Goal: Task Accomplishment & Management: Manage account settings

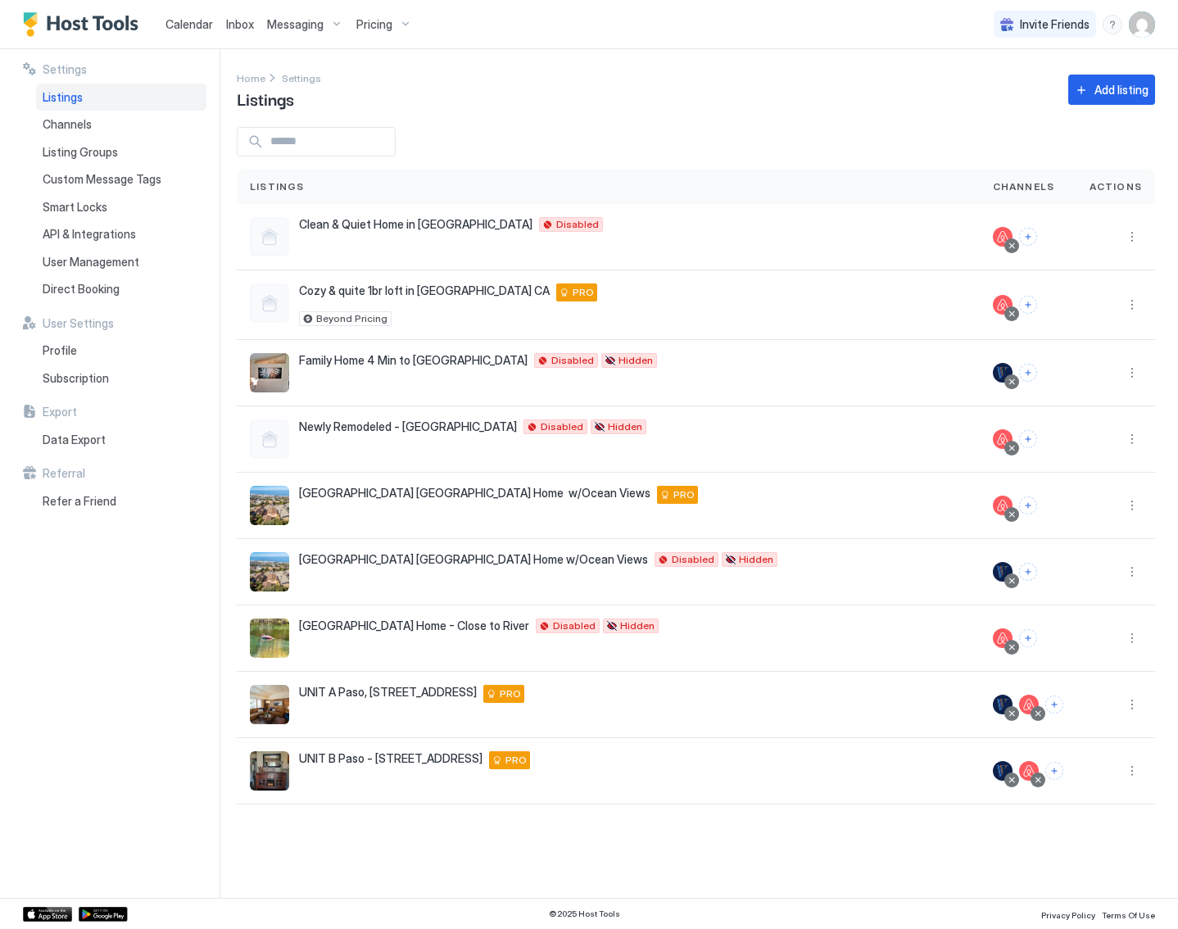
click at [59, 96] on span "Listings" at bounding box center [63, 97] width 40 height 15
click at [327, 694] on span "UNIT A Paso, [STREET_ADDRESS]" at bounding box center [388, 692] width 178 height 15
click at [1137, 707] on button "More options" at bounding box center [1132, 705] width 20 height 20
click at [1094, 725] on span "Messaging" at bounding box center [1085, 725] width 53 height 12
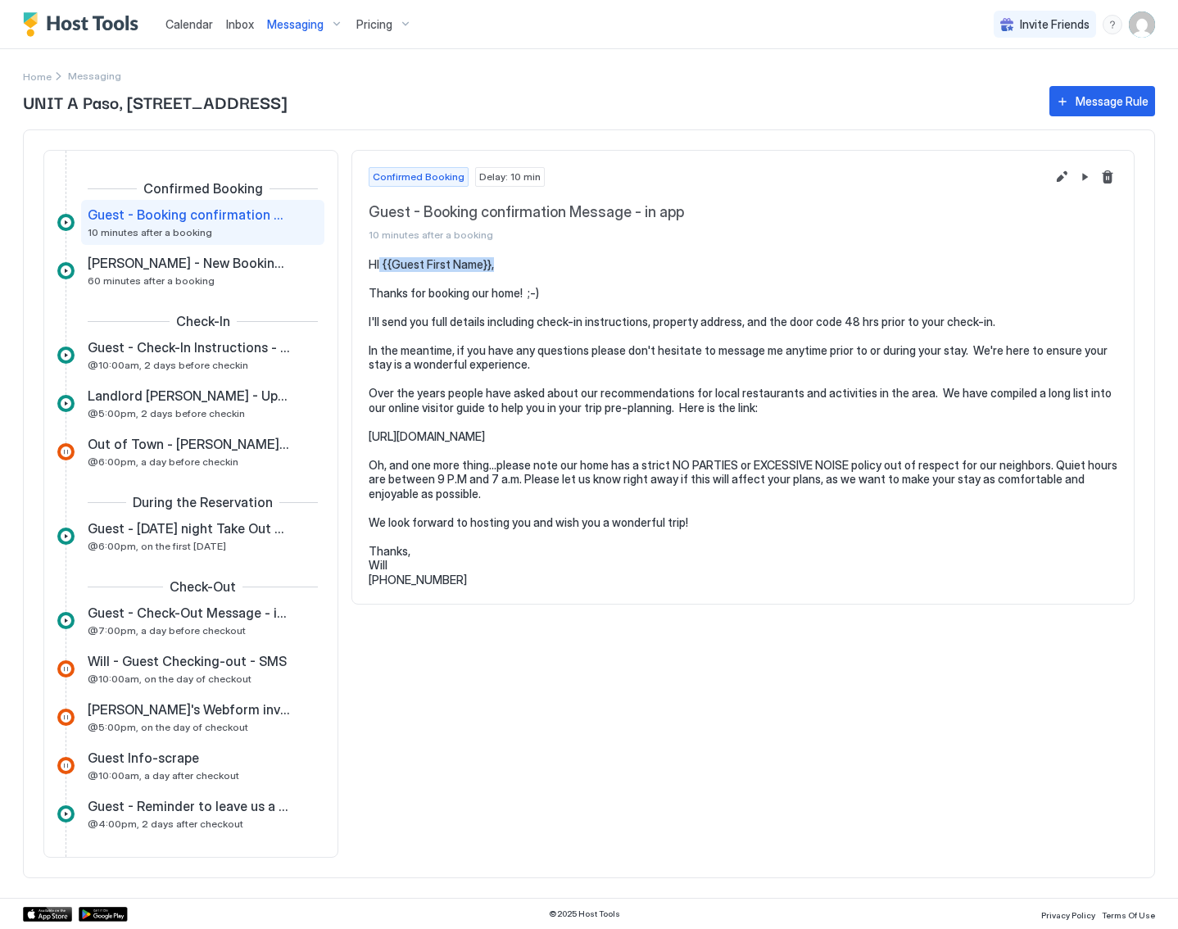
drag, startPoint x: 505, startPoint y: 267, endPoint x: 378, endPoint y: 267, distance: 127.0
click at [378, 267] on pre "HI {{Guest First Name}}, Thanks for booking our home! ;-) I'll send you full de…" at bounding box center [743, 422] width 749 height 330
drag, startPoint x: 396, startPoint y: 561, endPoint x: 378, endPoint y: 562, distance: 18.0
click at [378, 562] on pre "HI {{Guest First Name}}, Thanks for booking our home! ;-) I'll send you full de…" at bounding box center [743, 422] width 749 height 330
click at [168, 286] on span "60 minutes after a booking" at bounding box center [151, 280] width 127 height 12
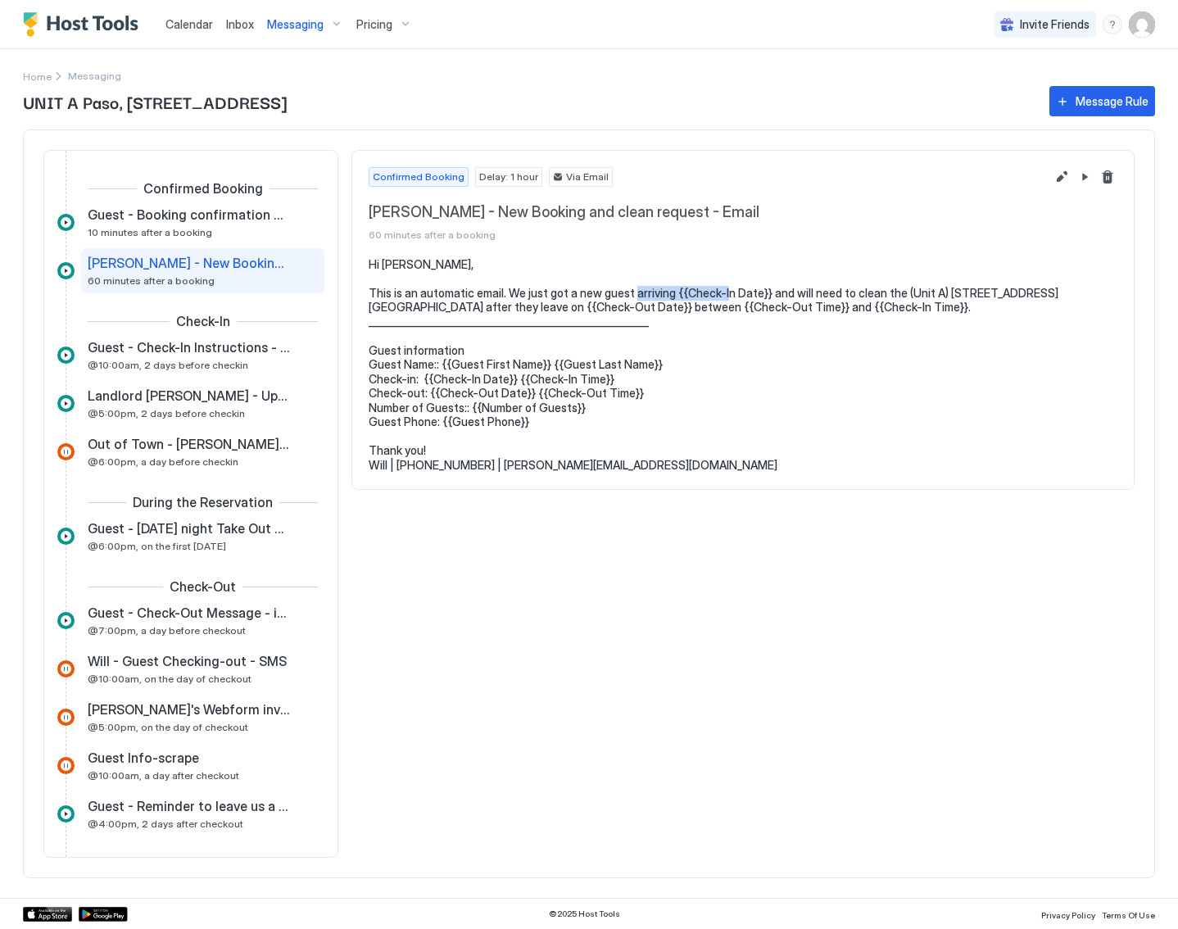
drag, startPoint x: 761, startPoint y: 294, endPoint x: 664, endPoint y: 295, distance: 96.7
click at [664, 295] on pre "Hi [PERSON_NAME], This is an automatic email. We just got a new guest arriving …" at bounding box center [743, 364] width 749 height 215
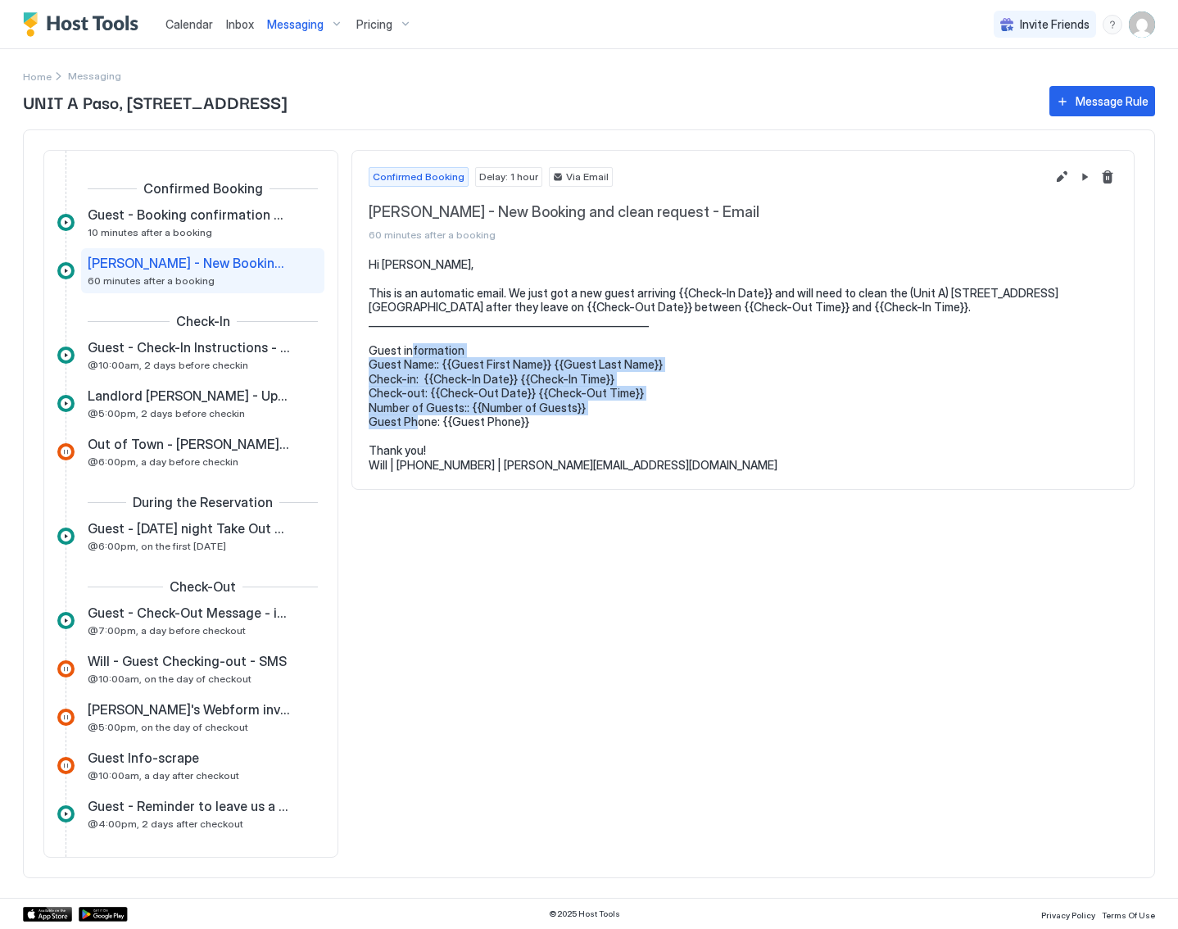
drag, startPoint x: 570, startPoint y: 426, endPoint x: 429, endPoint y: 360, distance: 155.7
click at [429, 360] on pre "Hi [PERSON_NAME], This is an automatic email. We just got a new guest arriving …" at bounding box center [743, 364] width 749 height 215
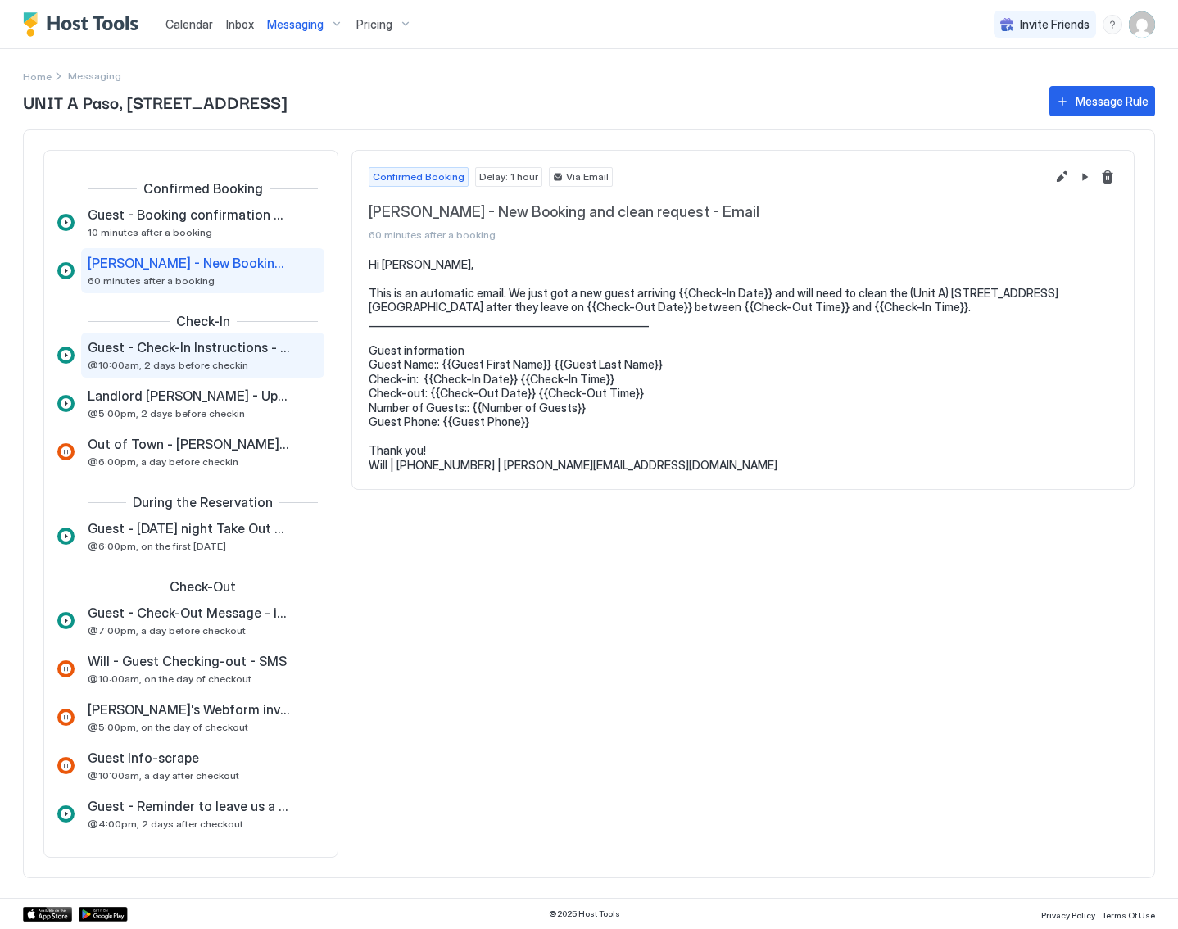
click at [186, 371] on div "Guest - Check-In Instructions - in app @10:00am, 2 days before checkin" at bounding box center [202, 355] width 243 height 45
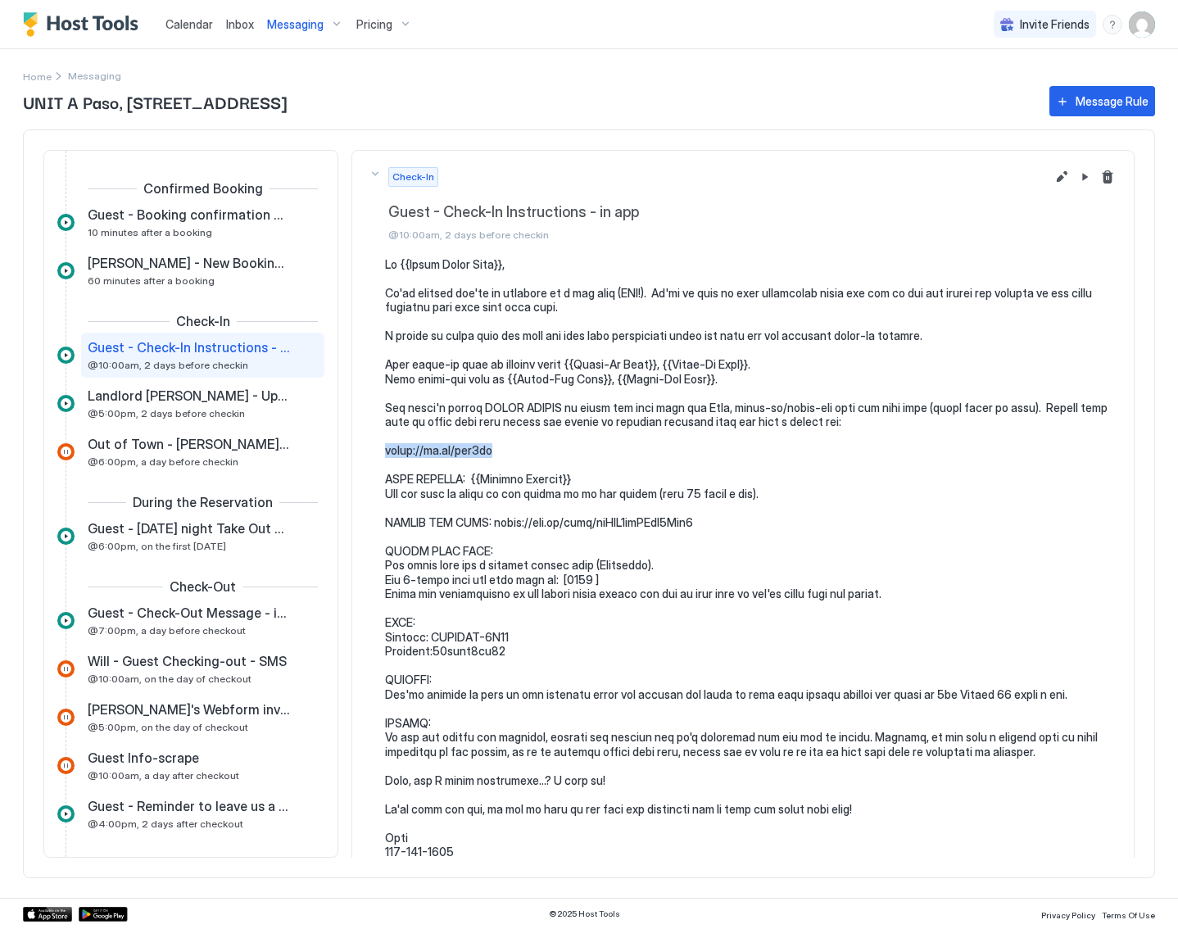
drag, startPoint x: 496, startPoint y: 447, endPoint x: 382, endPoint y: 446, distance: 114.7
click at [382, 446] on div at bounding box center [743, 558] width 749 height 602
drag, startPoint x: 728, startPoint y: 520, endPoint x: 492, endPoint y: 528, distance: 236.0
click at [492, 528] on pre at bounding box center [751, 558] width 732 height 602
drag, startPoint x: 615, startPoint y: 573, endPoint x: 552, endPoint y: 578, distance: 63.3
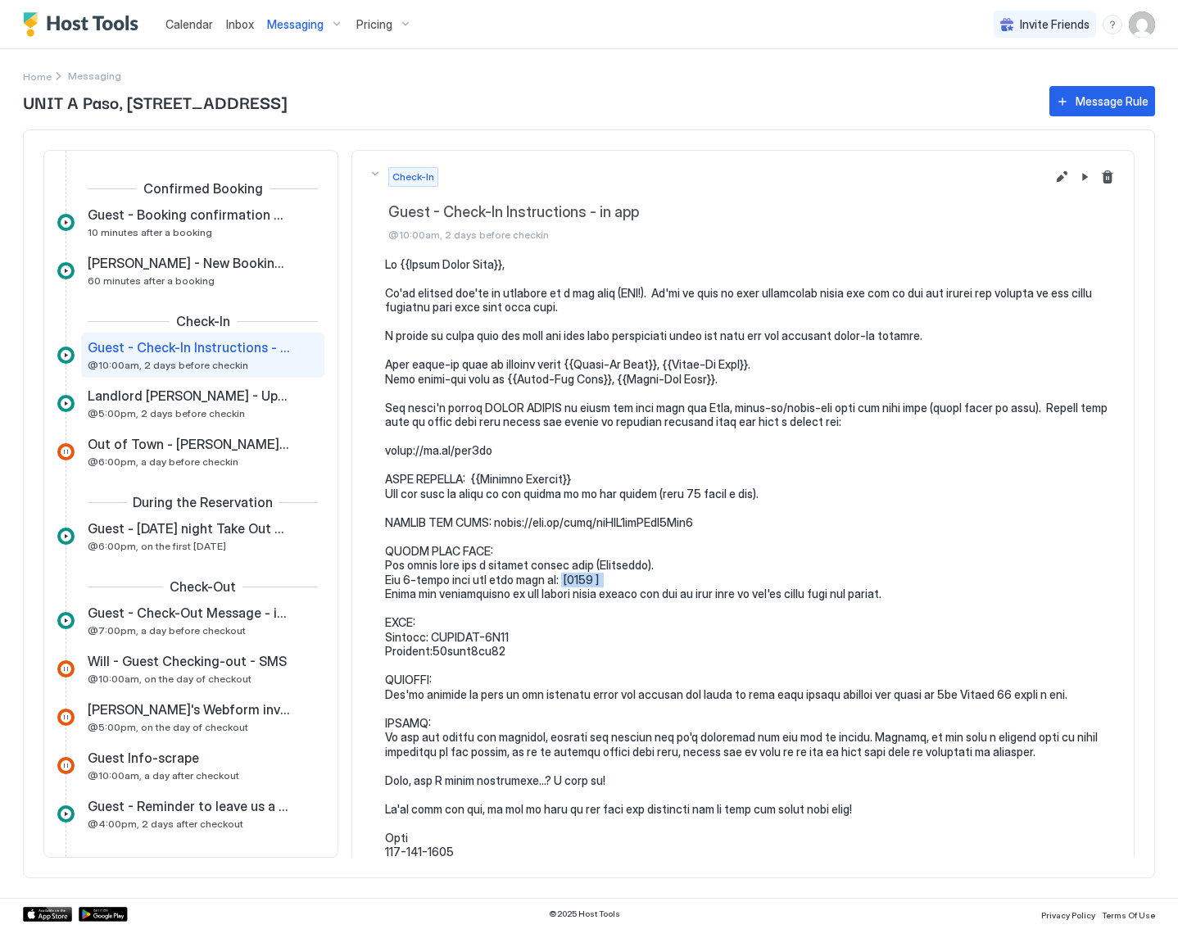
click at [552, 578] on pre at bounding box center [751, 558] width 732 height 602
drag, startPoint x: 578, startPoint y: 661, endPoint x: 364, endPoint y: 638, distance: 215.0
click at [364, 638] on section at bounding box center [743, 566] width 782 height 618
drag, startPoint x: 591, startPoint y: 573, endPoint x: 552, endPoint y: 574, distance: 39.4
click at [552, 574] on pre at bounding box center [751, 558] width 732 height 602
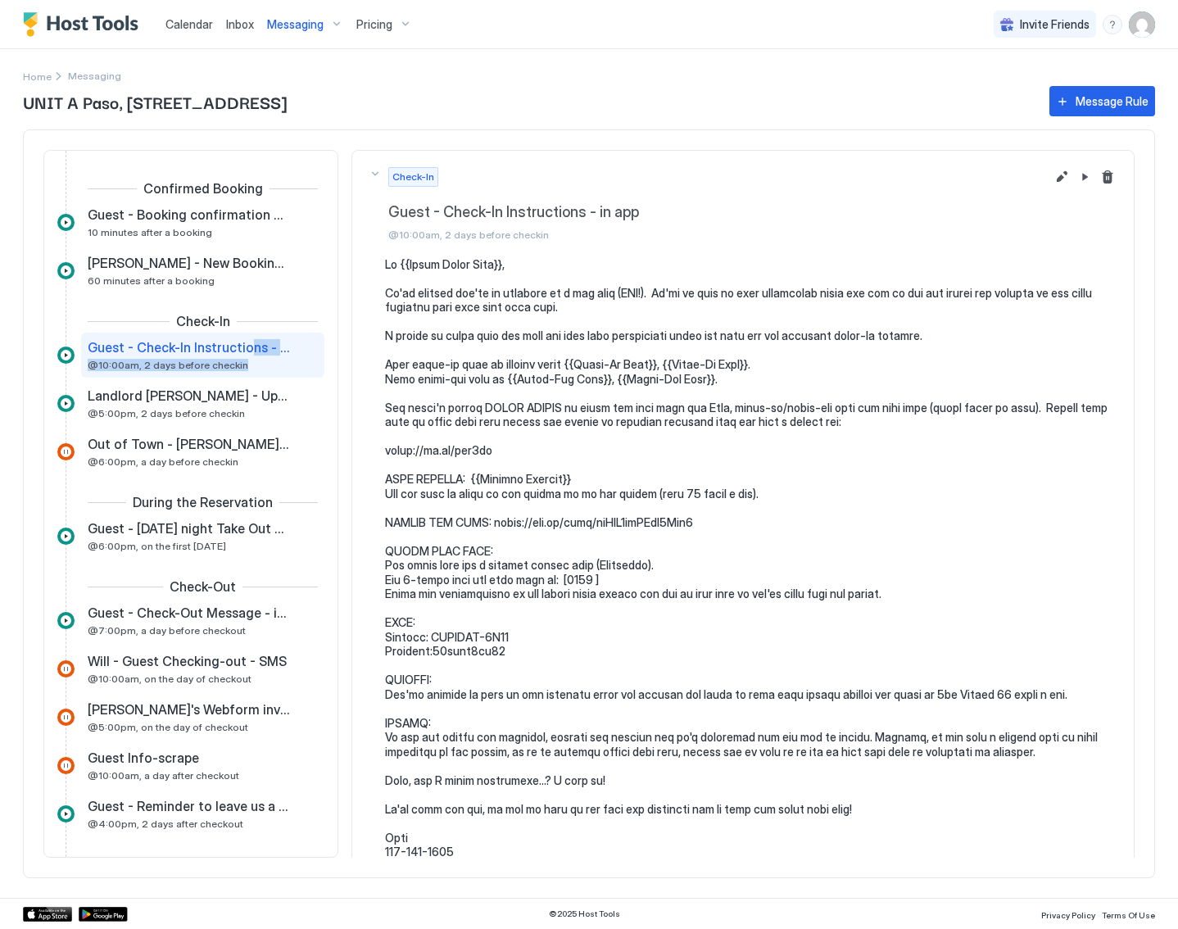
drag, startPoint x: 245, startPoint y: 364, endPoint x: 237, endPoint y: 369, distance: 10.0
click at [237, 369] on div "Guest - Check-In Instructions - in app @10:00am, 2 days before checkin" at bounding box center [191, 355] width 207 height 32
drag, startPoint x: 609, startPoint y: 570, endPoint x: 598, endPoint y: 577, distance: 13.2
click at [598, 577] on pre at bounding box center [751, 558] width 732 height 602
drag, startPoint x: 608, startPoint y: 642, endPoint x: 616, endPoint y: 636, distance: 10.5
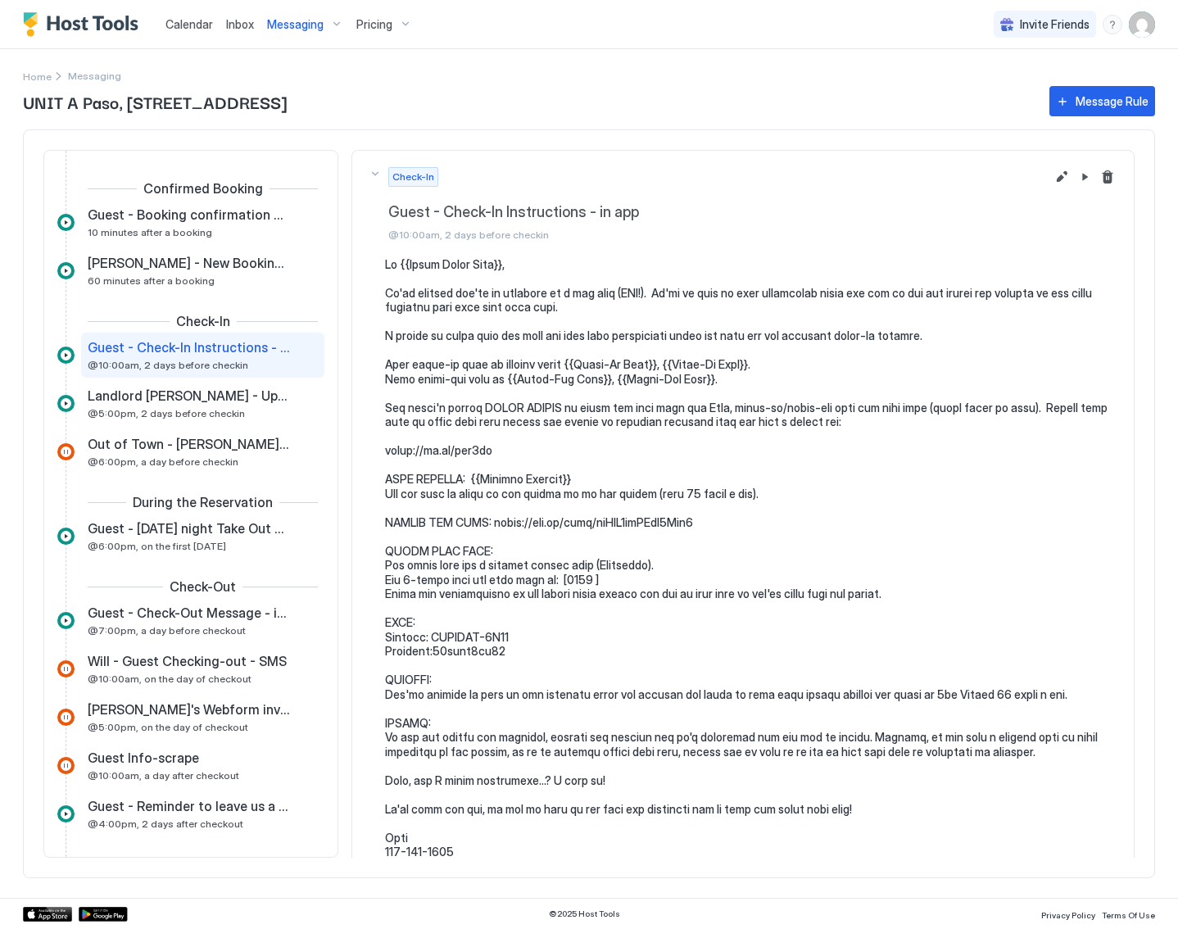
click at [613, 641] on pre at bounding box center [751, 558] width 732 height 602
drag, startPoint x: 560, startPoint y: 655, endPoint x: 378, endPoint y: 623, distance: 185.3
click at [378, 623] on div at bounding box center [743, 558] width 749 height 602
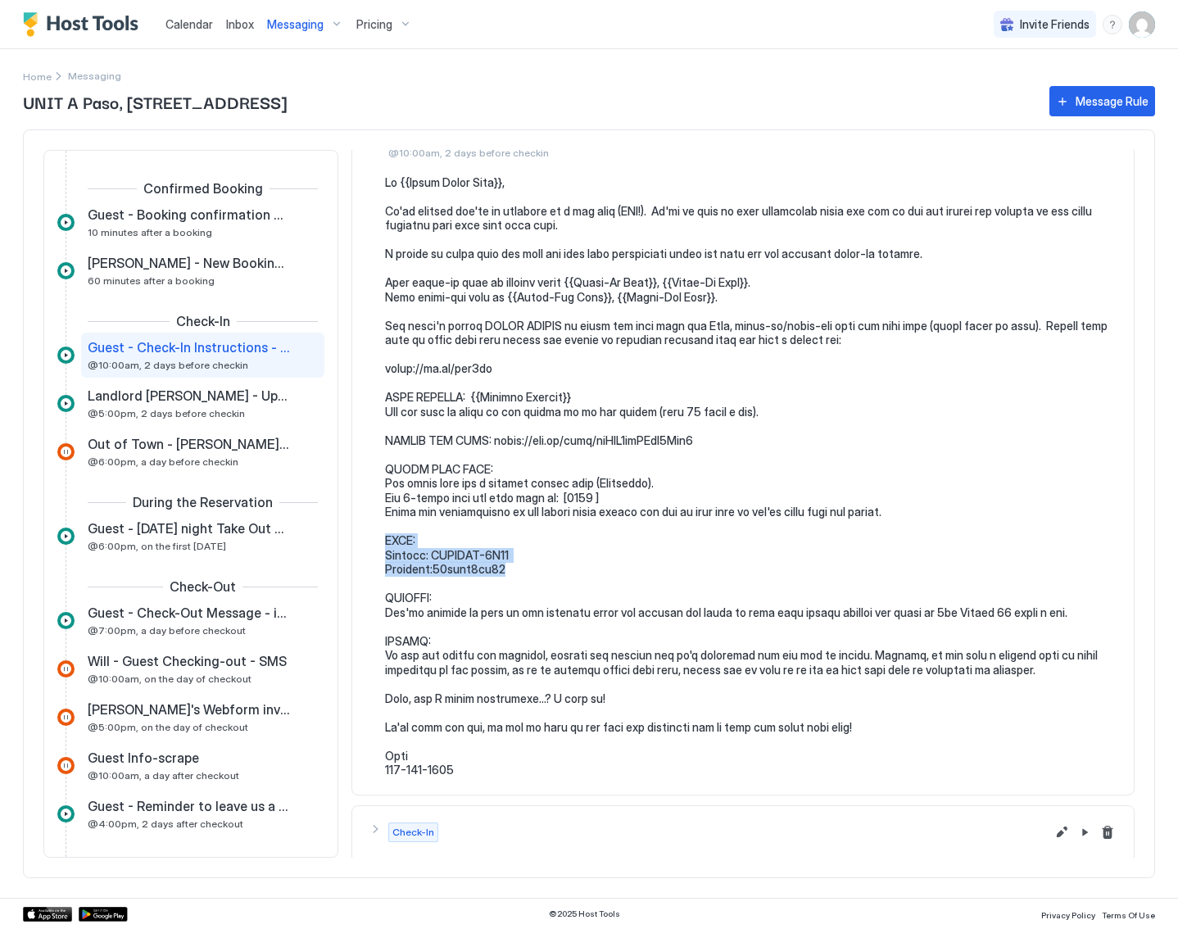
scroll to position [134, 0]
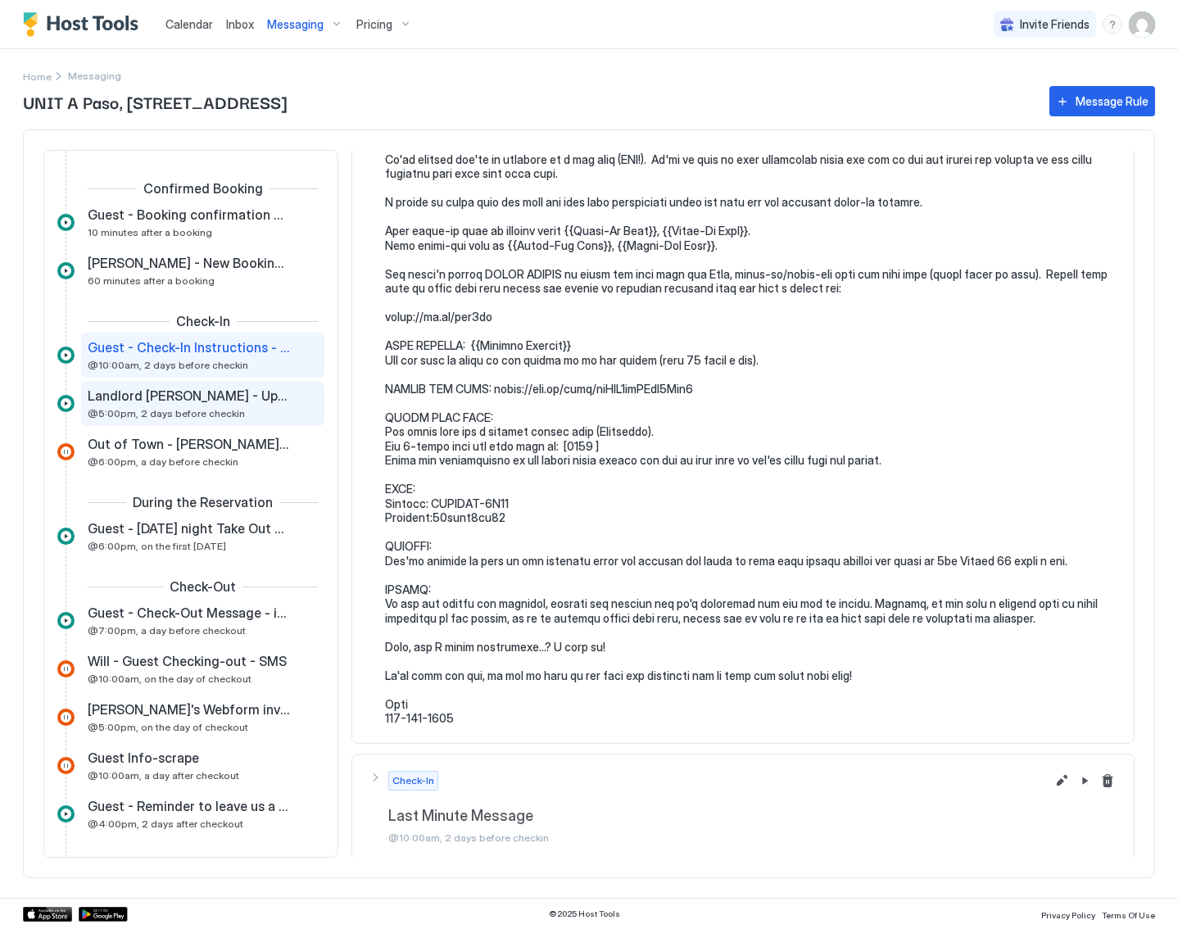
click at [233, 404] on div "Landlord [PERSON_NAME] - Upcoming reservation -- Email @5:00pm, 2 days before c…" at bounding box center [191, 403] width 207 height 32
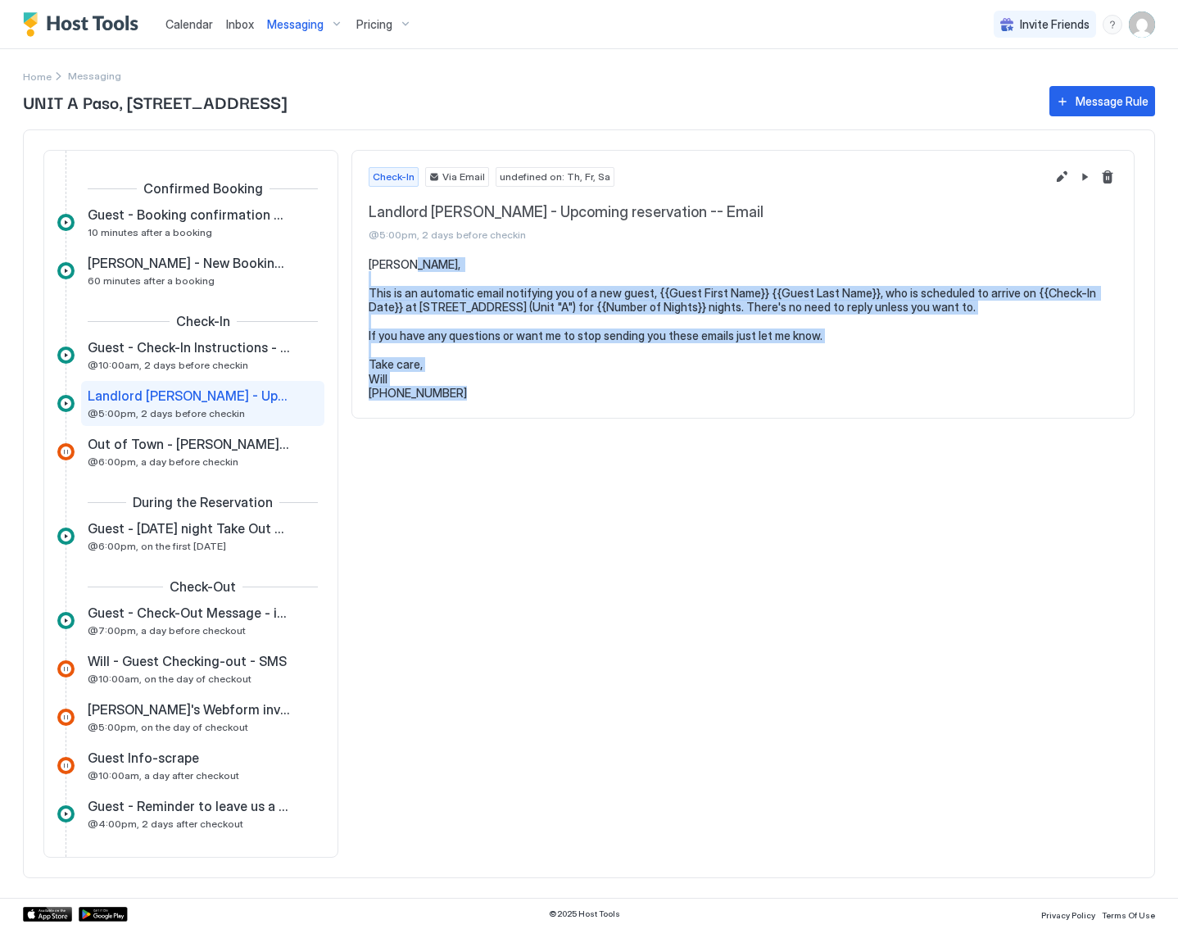
drag, startPoint x: 502, startPoint y: 399, endPoint x: 352, endPoint y: 271, distance: 197.0
click at [352, 271] on section "[PERSON_NAME], This is an automatic email notifying you of a new guest, {{Guest…" at bounding box center [743, 337] width 782 height 160
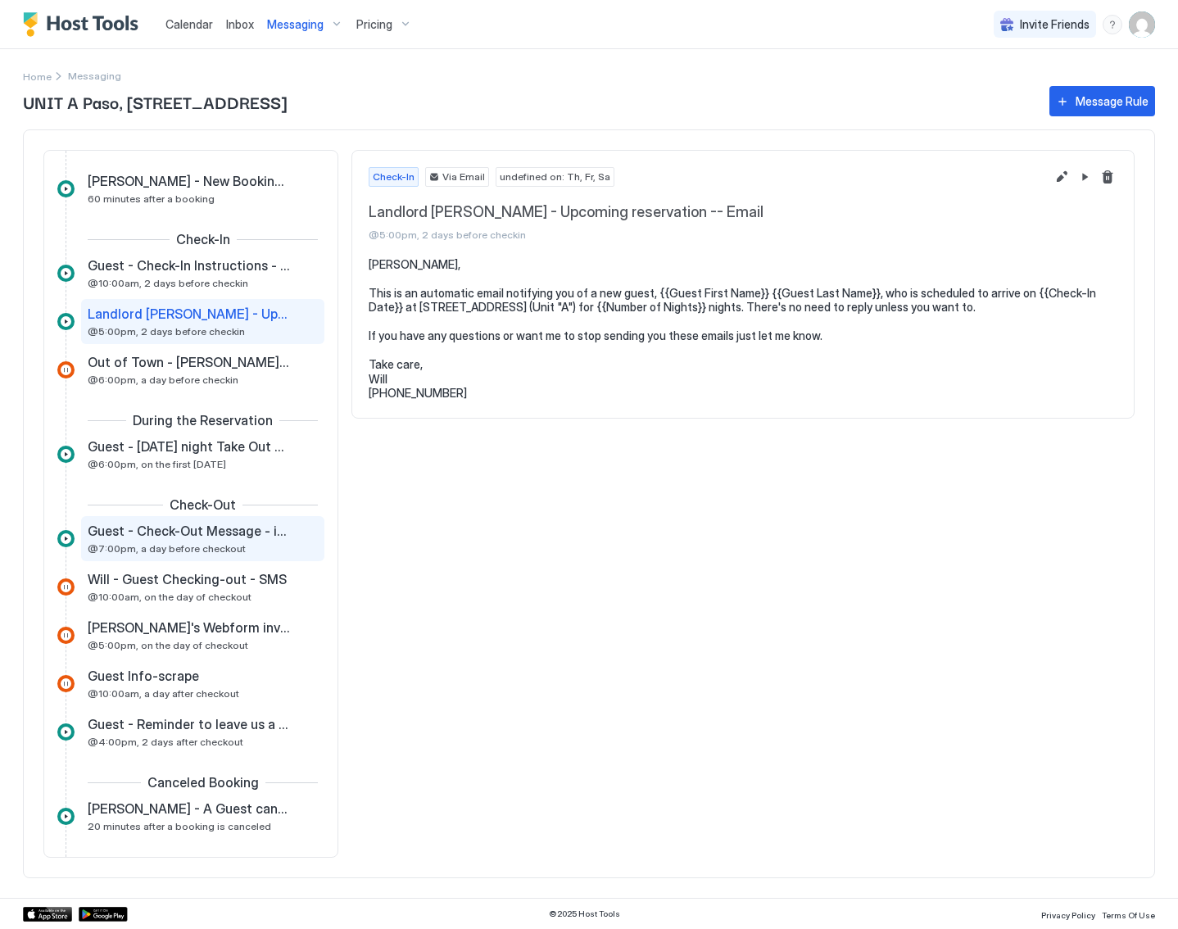
click at [146, 542] on span "@7:00pm, a day before checkout" at bounding box center [167, 548] width 158 height 12
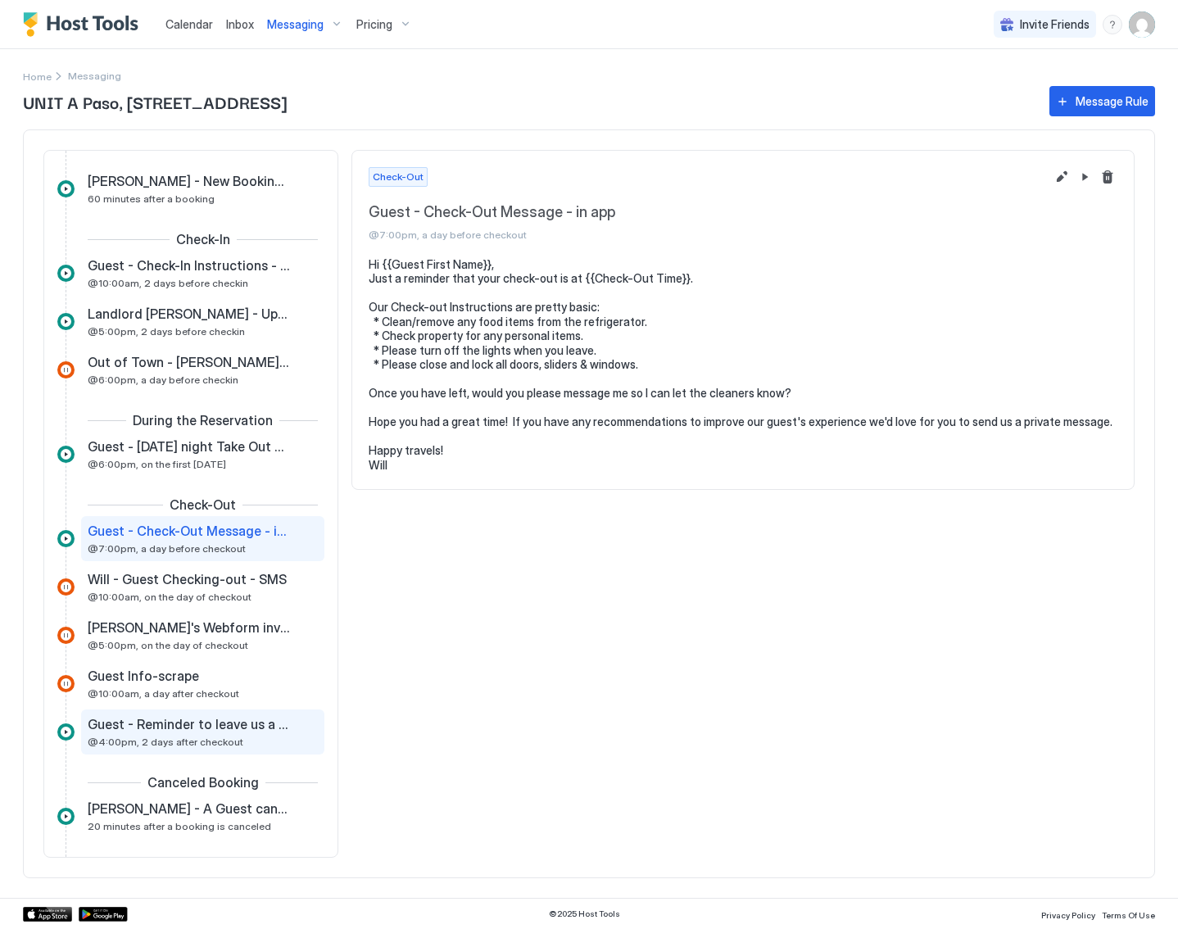
click at [265, 740] on div "Guest - Reminder to leave us a review - in app @4:00pm, 2 days after checkout" at bounding box center [191, 732] width 207 height 32
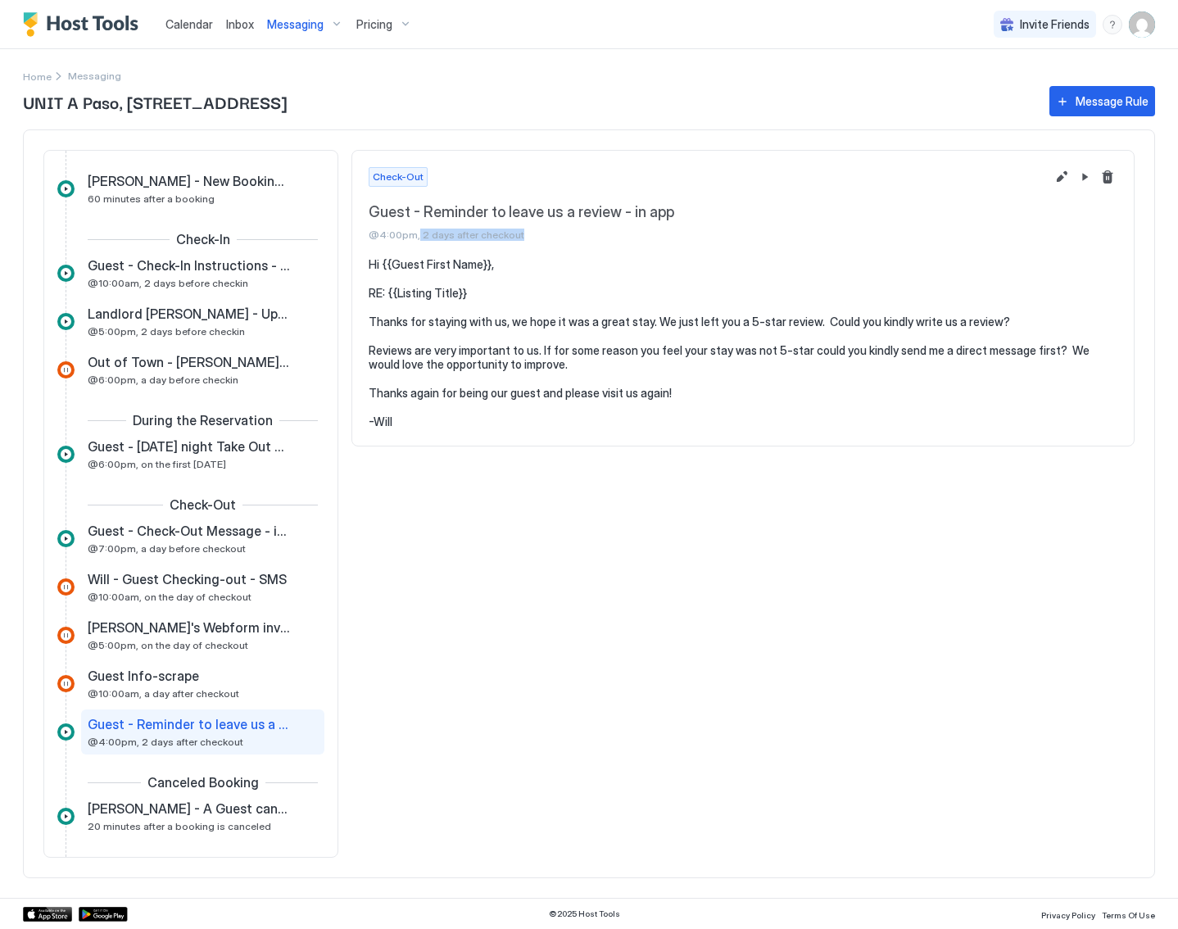
drag, startPoint x: 518, startPoint y: 239, endPoint x: 415, endPoint y: 236, distance: 103.3
click at [415, 236] on span "@4:00pm, 2 days after checkout" at bounding box center [707, 235] width 677 height 12
click at [370, 28] on span "Pricing" at bounding box center [374, 24] width 36 height 15
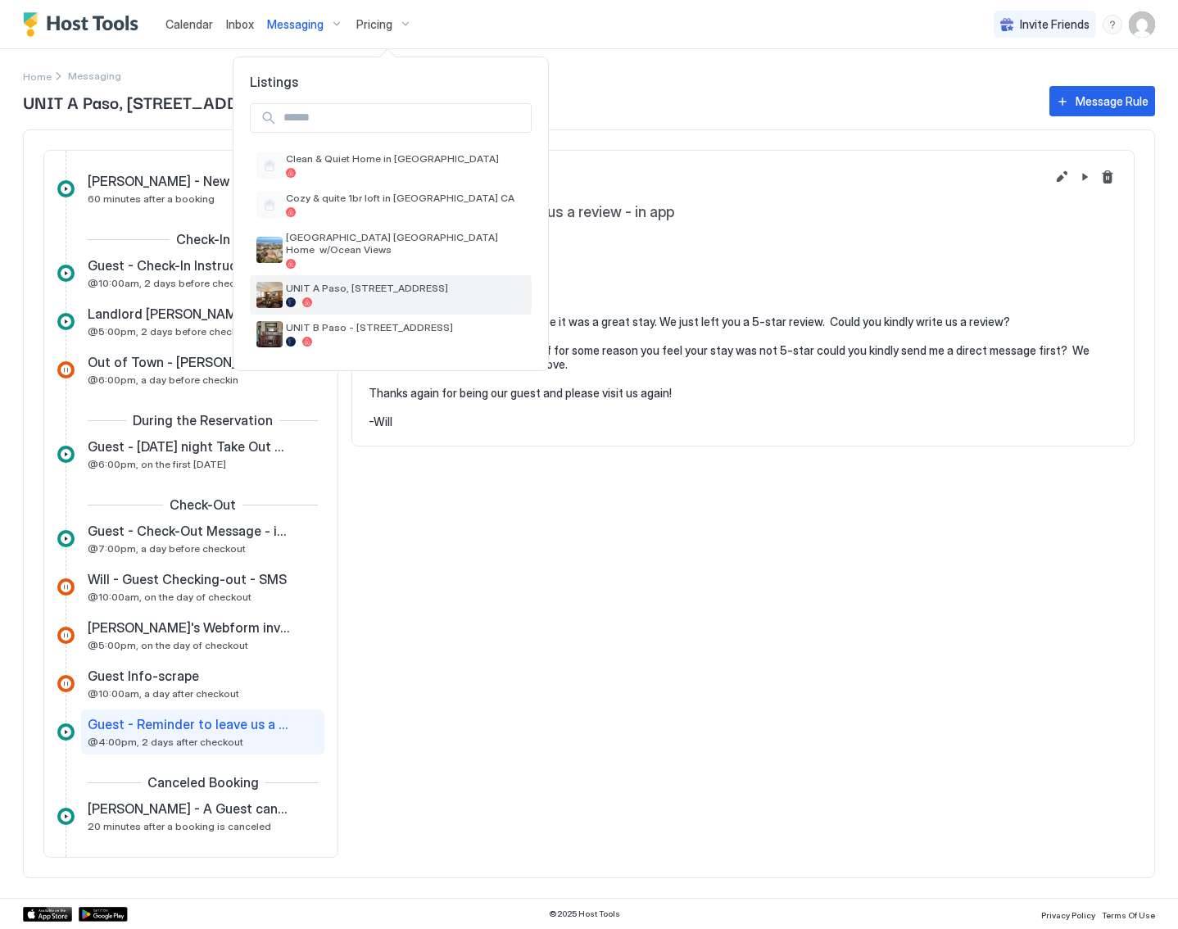
click at [389, 282] on span "UNIT A Paso, [STREET_ADDRESS]" at bounding box center [405, 288] width 239 height 12
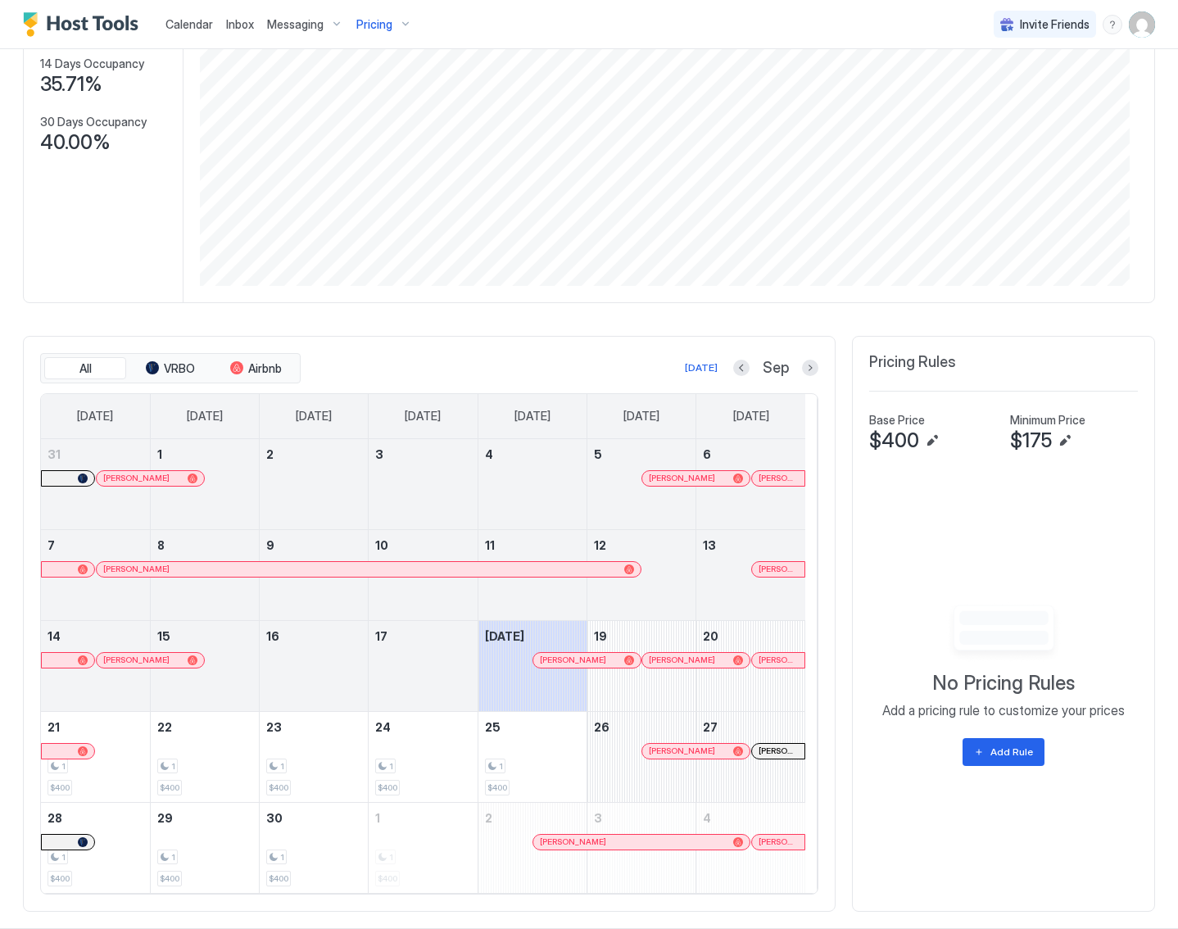
scroll to position [231, 0]
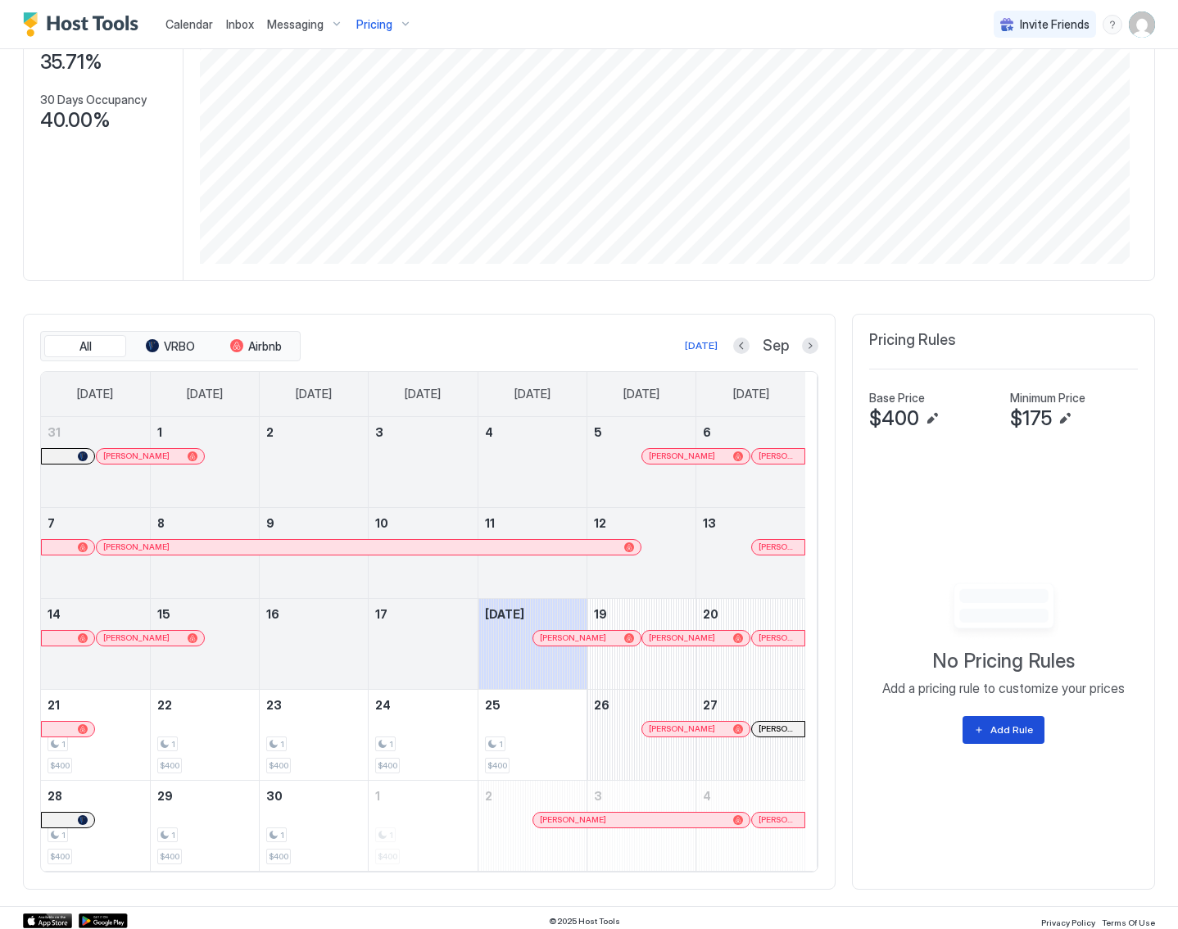
click at [1000, 724] on div "Add Rule" at bounding box center [1011, 730] width 43 height 15
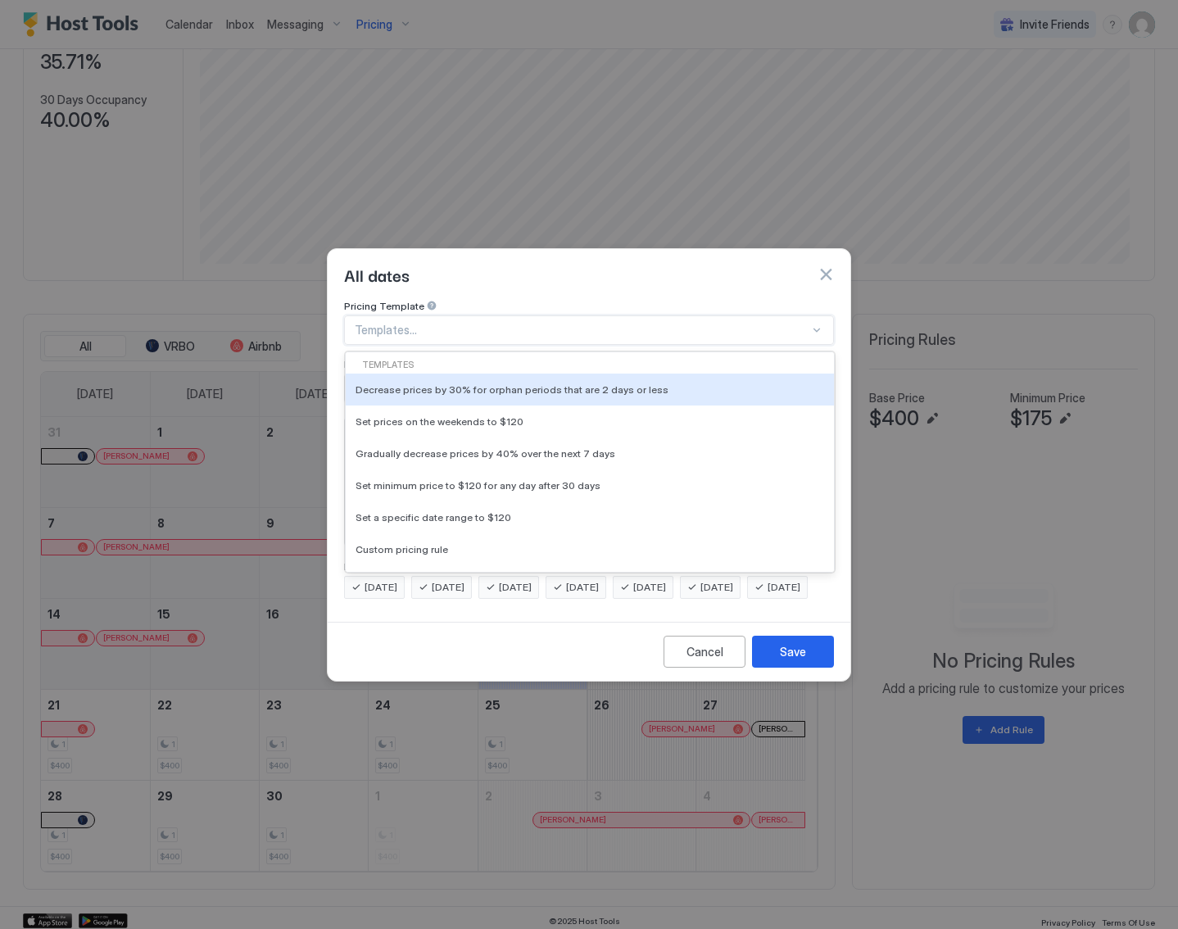
click at [472, 323] on div at bounding box center [582, 330] width 455 height 15
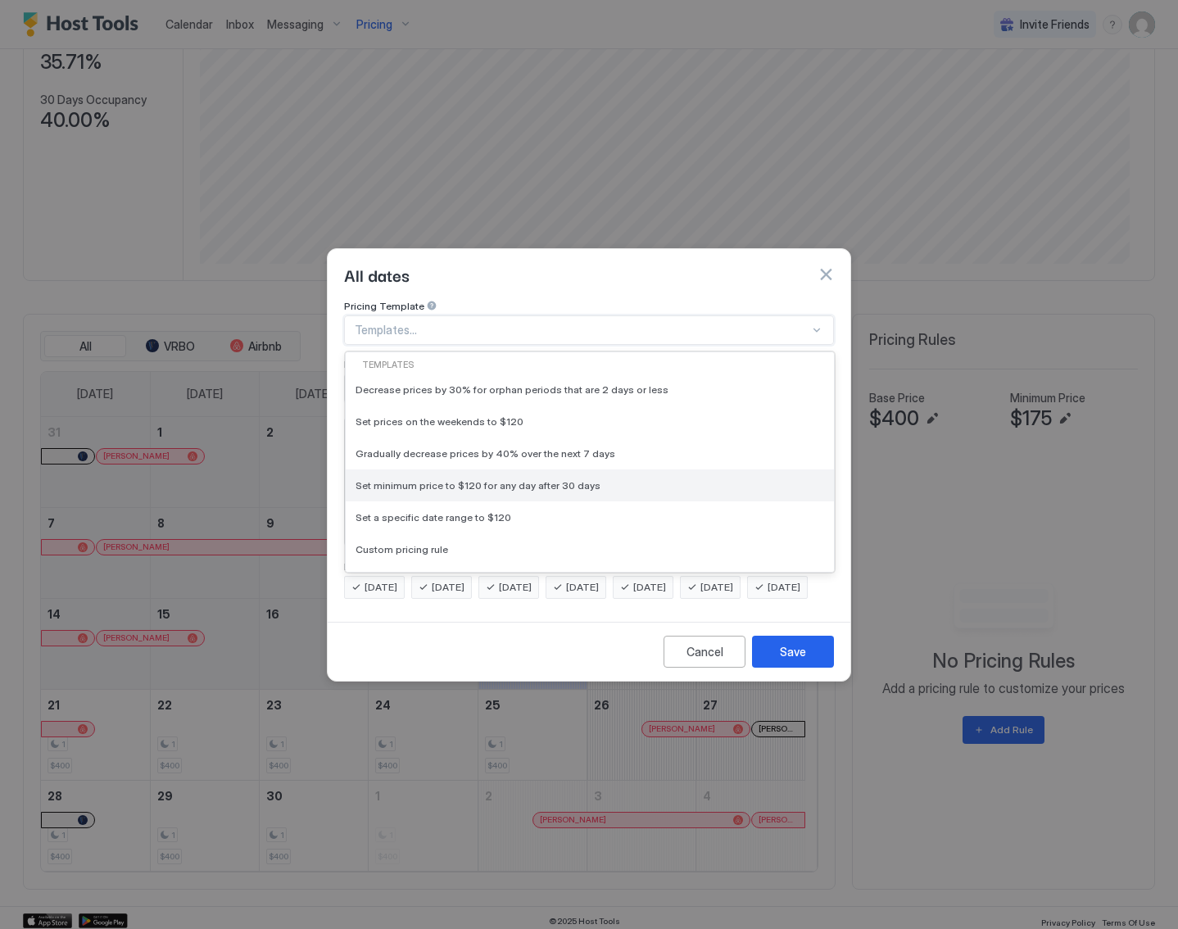
click at [482, 479] on span "Set minimum price to $120 for any day after 30 days" at bounding box center [478, 485] width 245 height 12
type input "***"
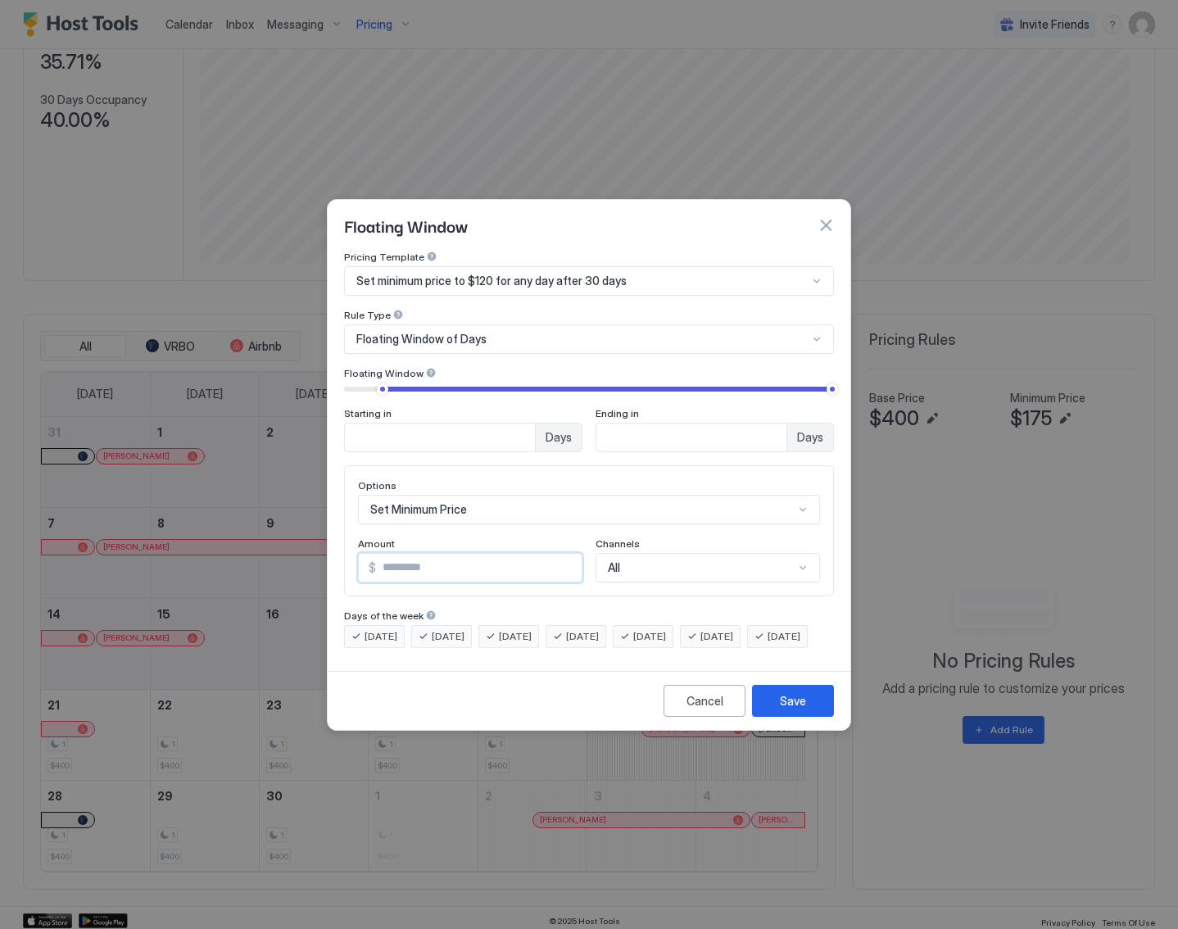
drag, startPoint x: 412, startPoint y: 558, endPoint x: 377, endPoint y: 554, distance: 35.5
click at [377, 554] on input "***" at bounding box center [479, 568] width 206 height 28
click at [825, 217] on button "button" at bounding box center [826, 225] width 16 height 16
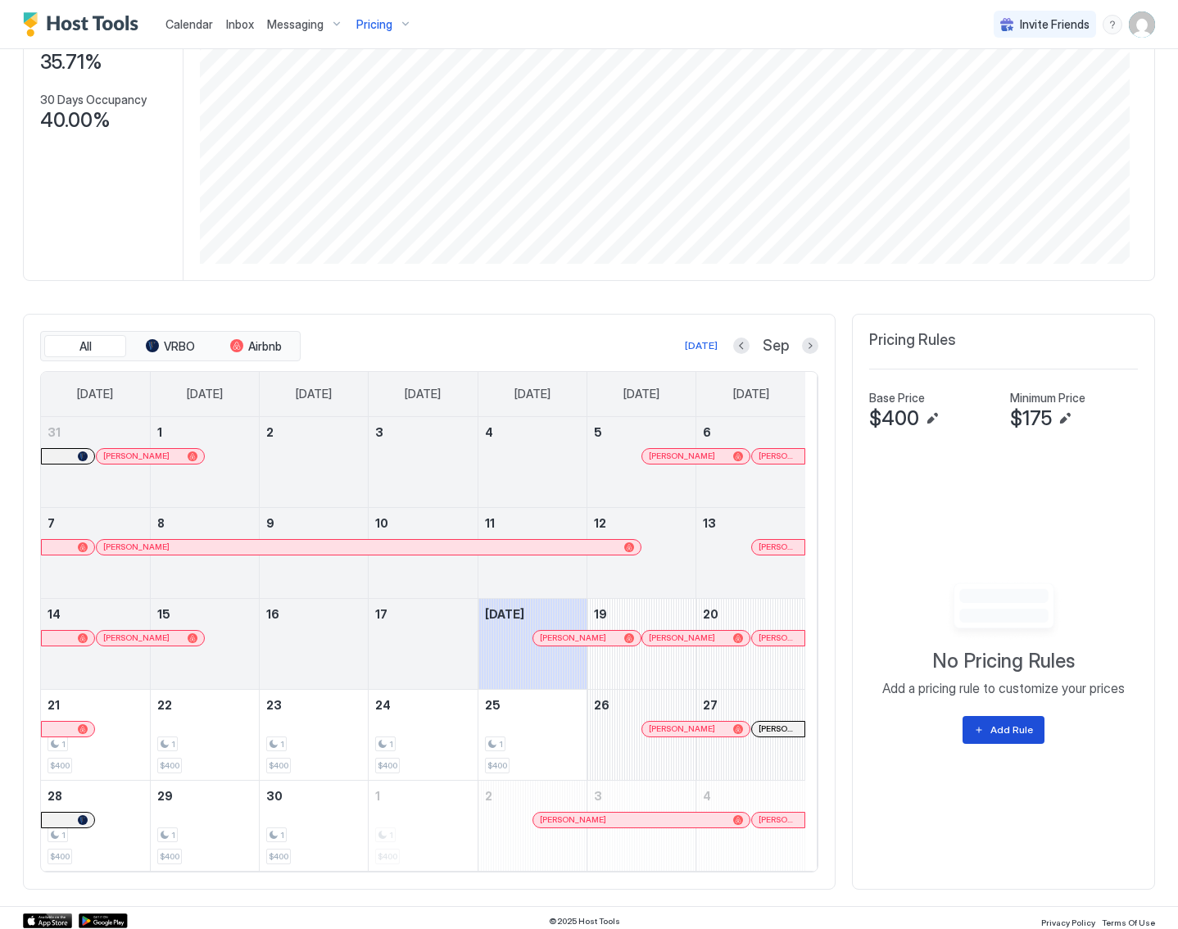
click at [993, 727] on div "Add Rule" at bounding box center [1011, 730] width 43 height 15
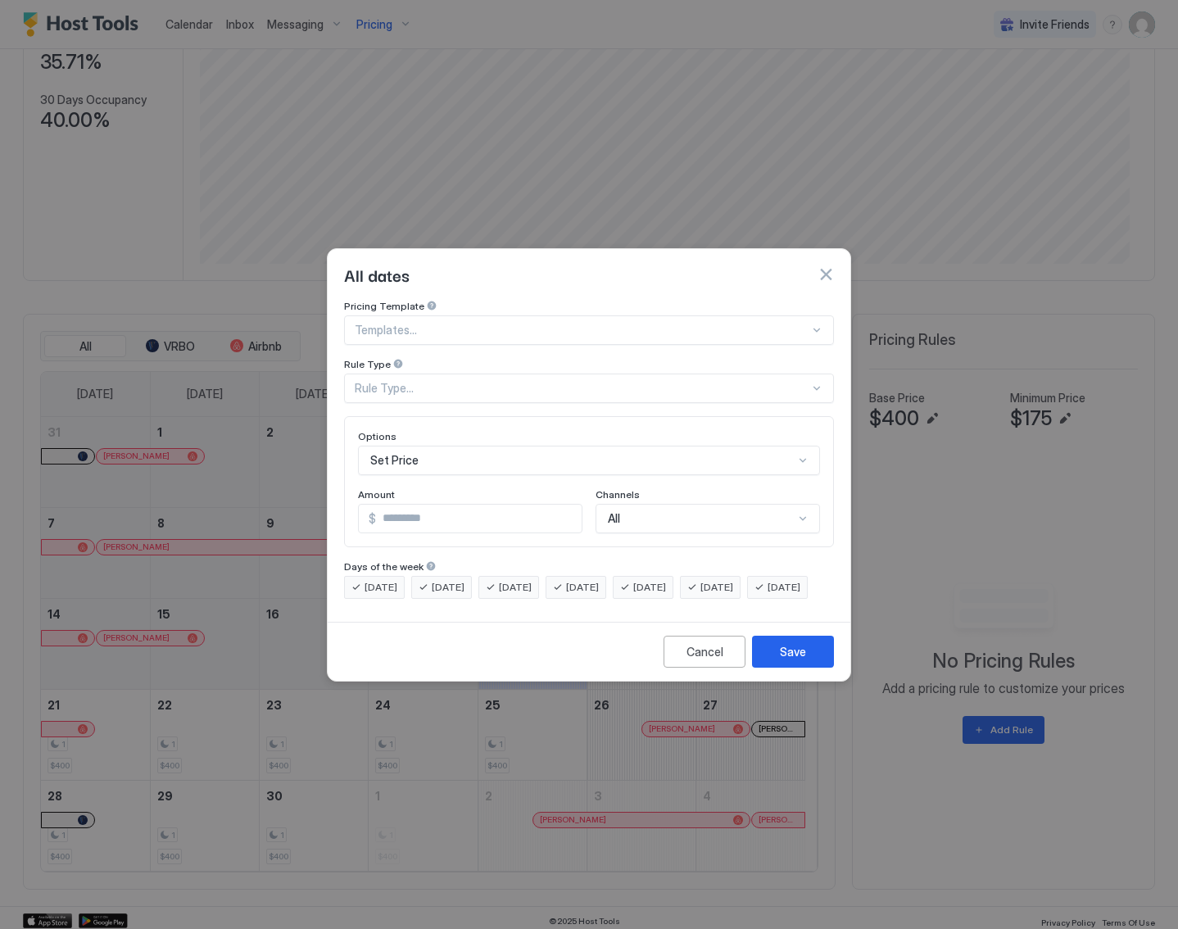
click at [458, 324] on div at bounding box center [582, 330] width 455 height 15
